Goal: Information Seeking & Learning: Understand process/instructions

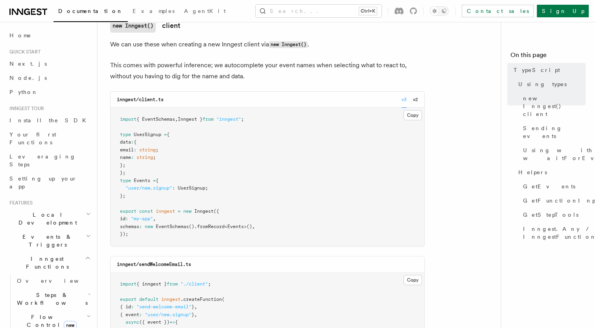
scroll to position [275, 0]
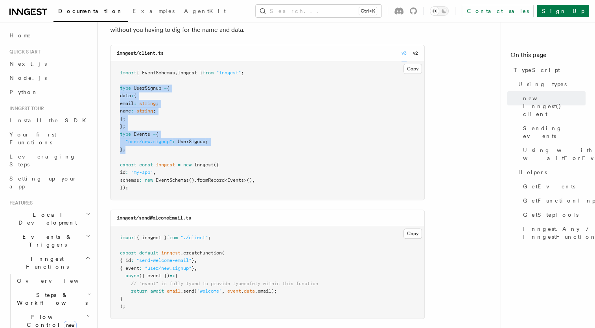
drag, startPoint x: 131, startPoint y: 149, endPoint x: 113, endPoint y: 90, distance: 61.6
click at [113, 90] on pre "import { EventSchemas , Inngest } from "inngest" ; type UserSignup = { data : {…" at bounding box center [268, 130] width 314 height 138
copy code "type UserSignup = { data : { email : string ; name : string ; }; }; type Events…"
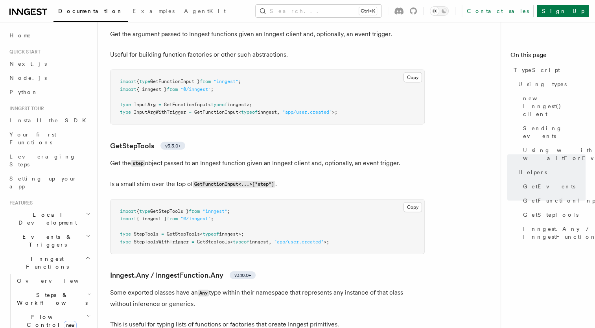
scroll to position [1809, 0]
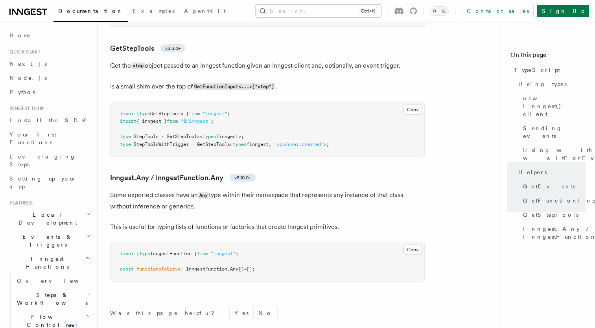
drag, startPoint x: 423, startPoint y: 164, endPoint x: 407, endPoint y: 164, distance: 15.3
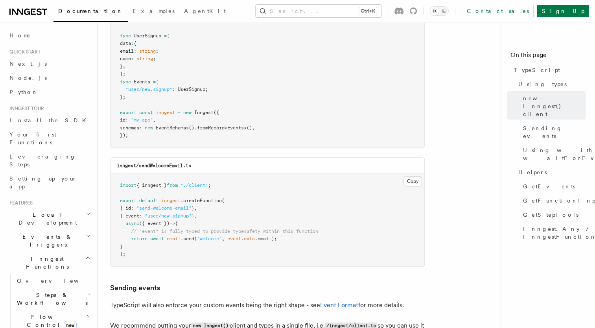
scroll to position [328, 0]
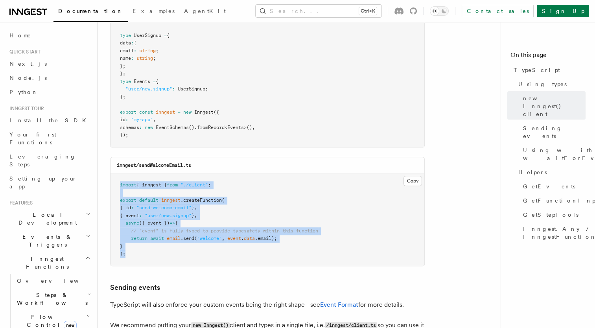
drag, startPoint x: 131, startPoint y: 254, endPoint x: 117, endPoint y: 184, distance: 71.7
click at [117, 184] on pre "import { inngest } from "./client" ; export default inngest .createFunction ( {…" at bounding box center [268, 219] width 314 height 92
copy code "import { inngest } from "./client" ; export default inngest .createFunction ( {…"
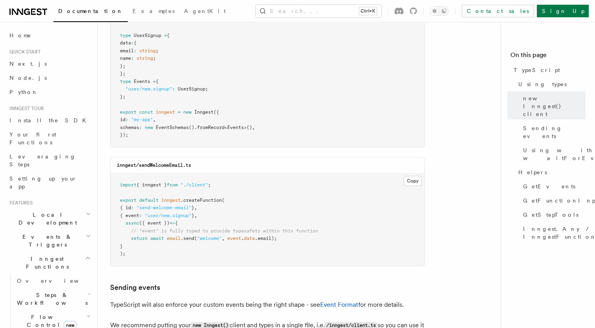
click at [317, 160] on div "inngest/sendWelcomeEmail.ts" at bounding box center [268, 165] width 314 height 16
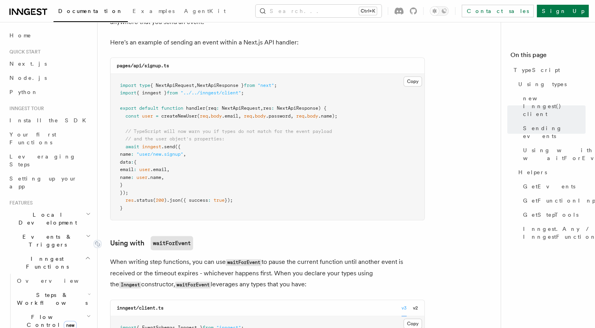
scroll to position [721, 0]
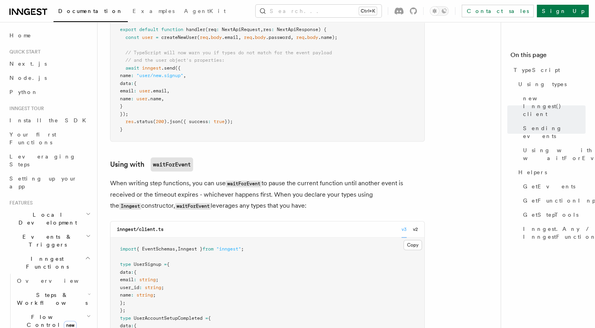
click at [138, 114] on pre "import type { NextApiRequest , NextApiResponse } from "next" ; import { inngest…" at bounding box center [268, 68] width 314 height 146
drag, startPoint x: 140, startPoint y: 114, endPoint x: 127, endPoint y: 69, distance: 47.2
click at [127, 69] on pre "import type { NextApiRequest , NextApiResponse } from "next" ; import { inngest…" at bounding box center [268, 68] width 314 height 146
copy code "await inngest .send ({ name : "user/new.signup" , data : { email : user .email …"
click at [140, 114] on pre "import type { NextApiRequest , NextApiResponse } from "next" ; import { inngest…" at bounding box center [268, 68] width 314 height 146
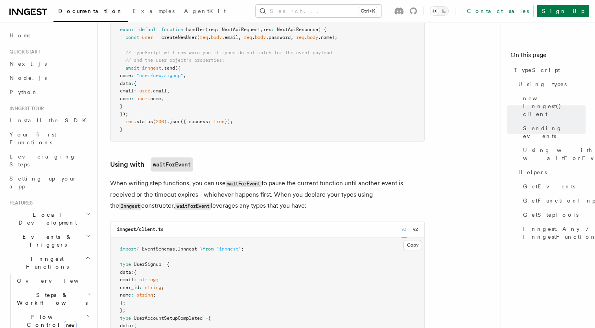
drag, startPoint x: 137, startPoint y: 108, endPoint x: 125, endPoint y: 69, distance: 40.3
click at [125, 69] on pre "import type { NextApiRequest , NextApiResponse } from "next" ; import { inngest…" at bounding box center [268, 68] width 314 height 146
copy code "await inngest .send ({ name : "user/new.signup" , data : { email : user .email …"
